Goal: Information Seeking & Learning: Find specific page/section

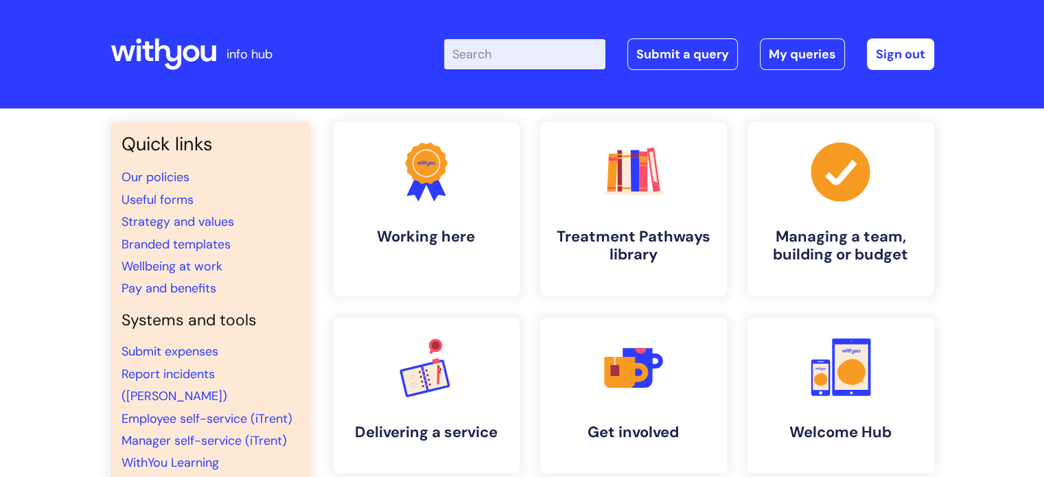
click at [539, 60] on input "Enter your search term here..." at bounding box center [524, 54] width 161 height 30
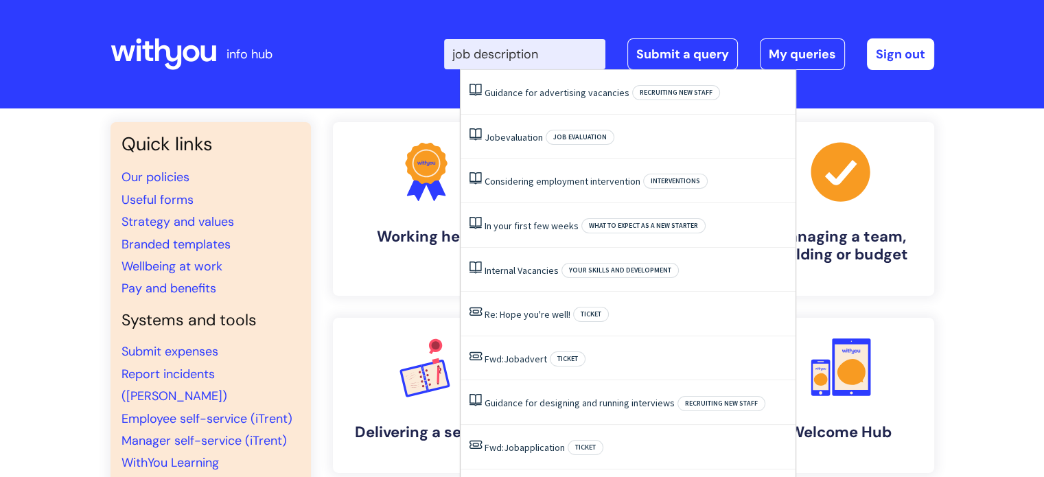
type input "job description"
click button "Search" at bounding box center [0, 0] width 0 height 0
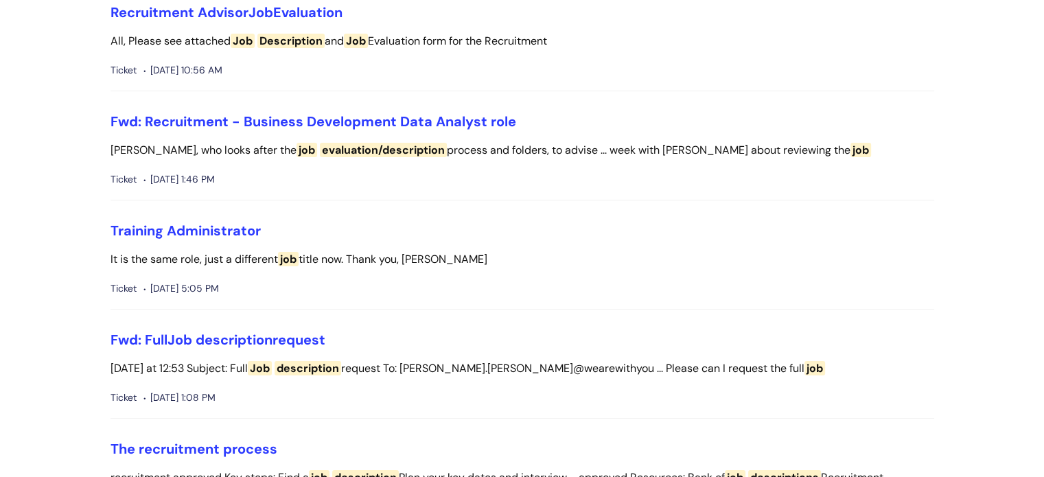
scroll to position [233, 0]
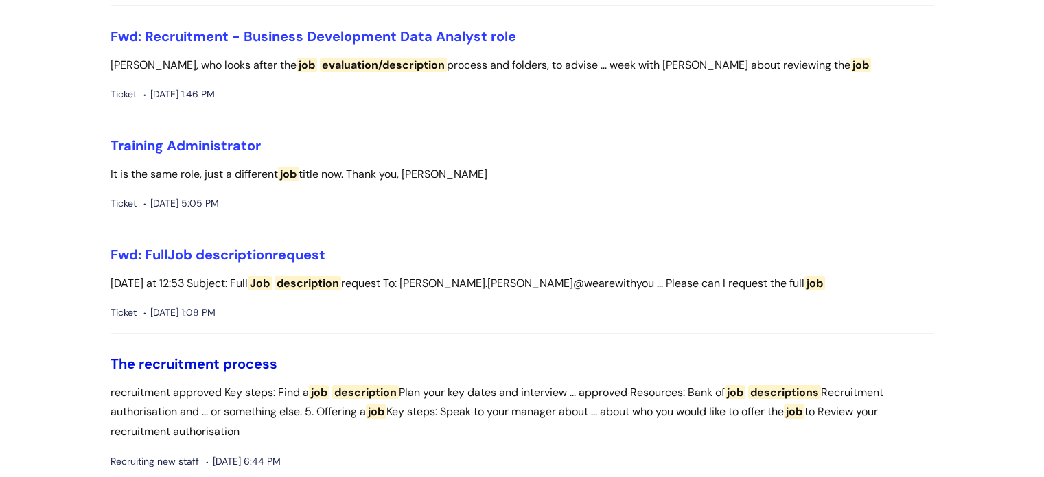
click at [207, 358] on link "The recruitment process" at bounding box center [193, 364] width 167 height 18
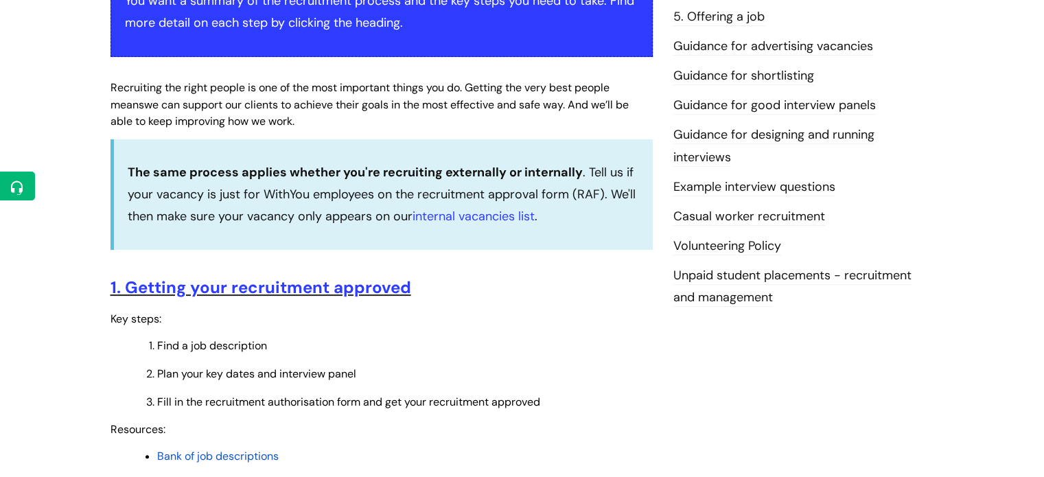
scroll to position [335, 0]
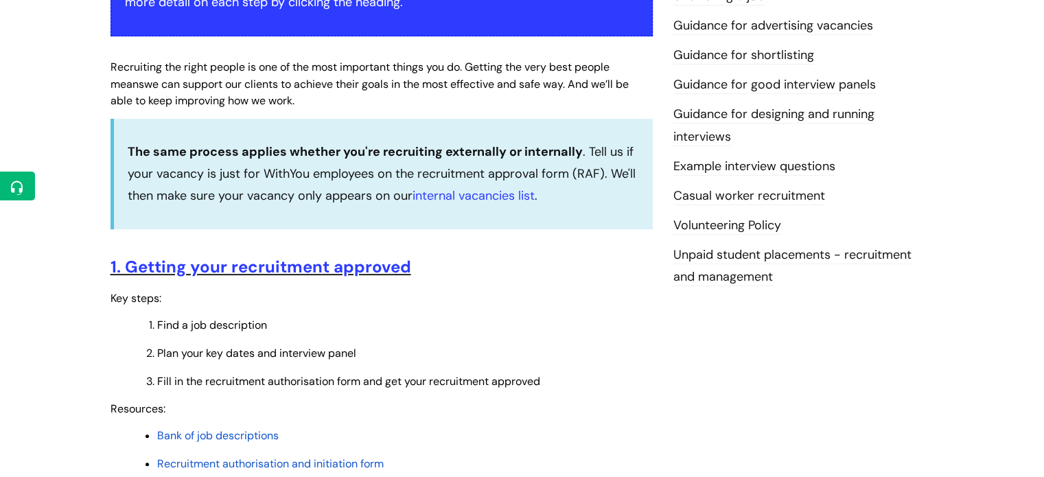
click at [212, 443] on span "Bank of job descriptions" at bounding box center [217, 435] width 121 height 14
